Goal: Find specific fact

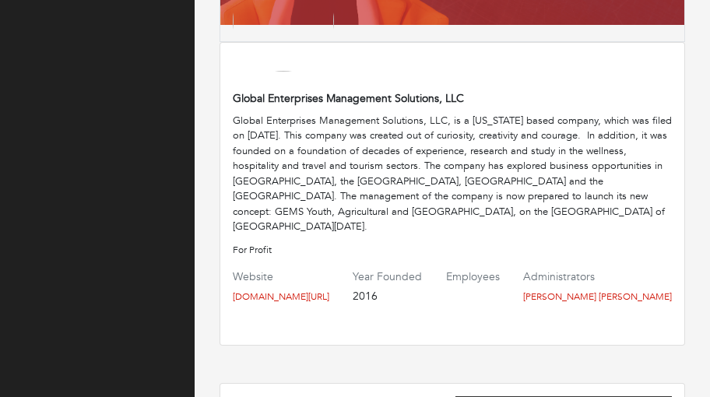
scroll to position [278, 0]
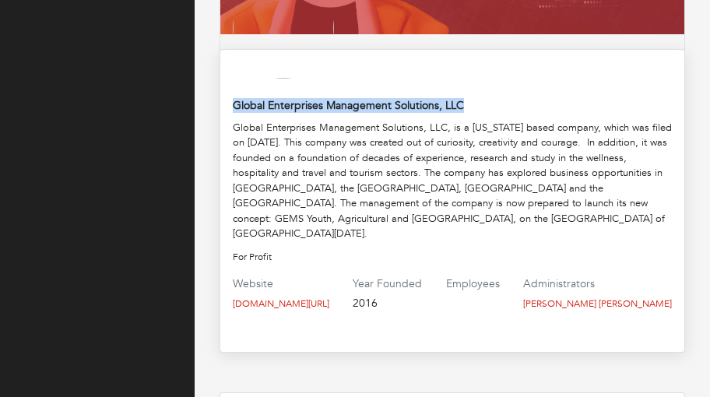
drag, startPoint x: 484, startPoint y: 101, endPoint x: 233, endPoint y: 93, distance: 250.7
click at [233, 93] on div "Global Enterprises Management Solutions, LLC Global Enterprises Management Solu…" at bounding box center [451, 201] width 465 height 304
copy h4 "Global Enterprises Management Solutions, LLC"
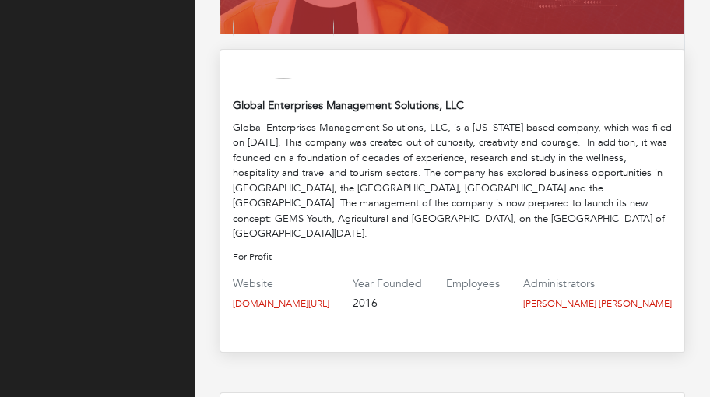
click at [295, 223] on div "Global Enterprises Management Solutions, LLC, is a [US_STATE] based company, wh…" at bounding box center [452, 181] width 439 height 121
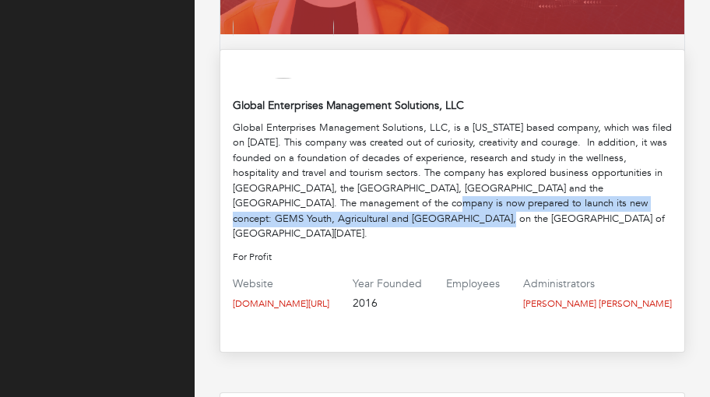
drag, startPoint x: 327, startPoint y: 221, endPoint x: 310, endPoint y: 207, distance: 22.1
click at [310, 207] on div "Global Enterprises Management Solutions, LLC, is a [US_STATE] based company, wh…" at bounding box center [452, 181] width 439 height 121
click at [358, 205] on div "Global Enterprises Management Solutions, LLC, is a [US_STATE] based company, wh…" at bounding box center [452, 181] width 439 height 121
click at [364, 212] on div "Global Enterprises Management Solutions, LLC, is a [US_STATE] based company, wh…" at bounding box center [452, 181] width 439 height 121
click at [362, 208] on div "Global Enterprises Management Solutions, LLC, is a [US_STATE] based company, wh…" at bounding box center [452, 181] width 439 height 121
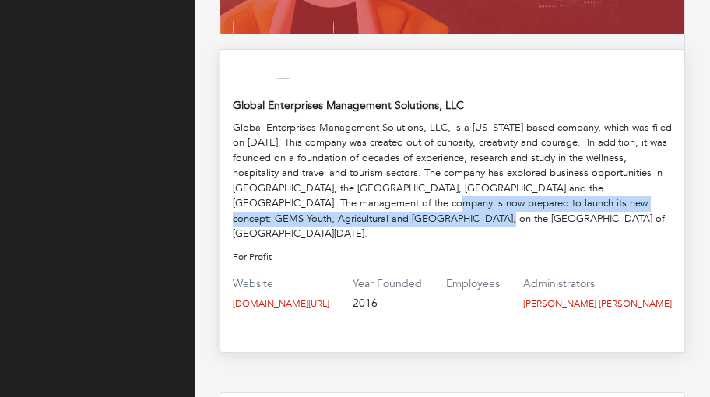
click at [359, 202] on div "Global Enterprises Management Solutions, LLC, is a [US_STATE] based company, wh…" at bounding box center [452, 181] width 439 height 121
click at [453, 202] on div "Global Enterprises Management Solutions, LLC, is a [US_STATE] based company, wh…" at bounding box center [452, 181] width 439 height 121
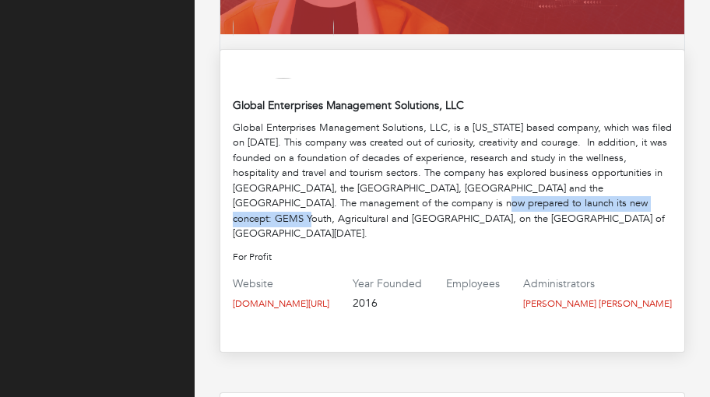
drag, startPoint x: 563, startPoint y: 204, endPoint x: 356, endPoint y: 206, distance: 206.2
click at [356, 206] on div "Global Enterprises Management Solutions, LLC, is a [US_STATE] based company, wh…" at bounding box center [452, 181] width 439 height 121
copy div "GEMS Youth, Agricultural and Wellness Village"
